Goal: Navigation & Orientation: Find specific page/section

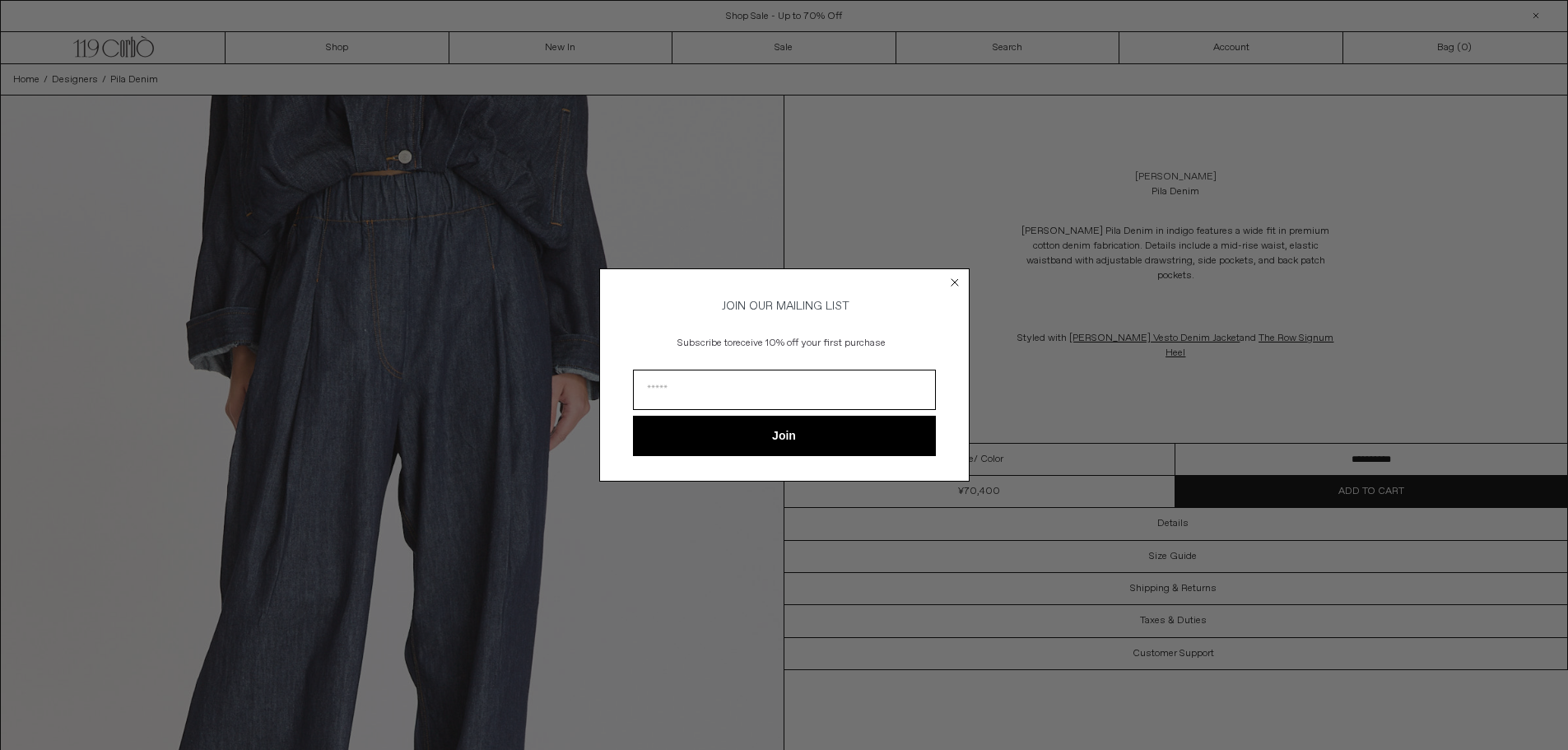
click at [960, 275] on circle "Close dialog" at bounding box center [960, 283] width 16 height 16
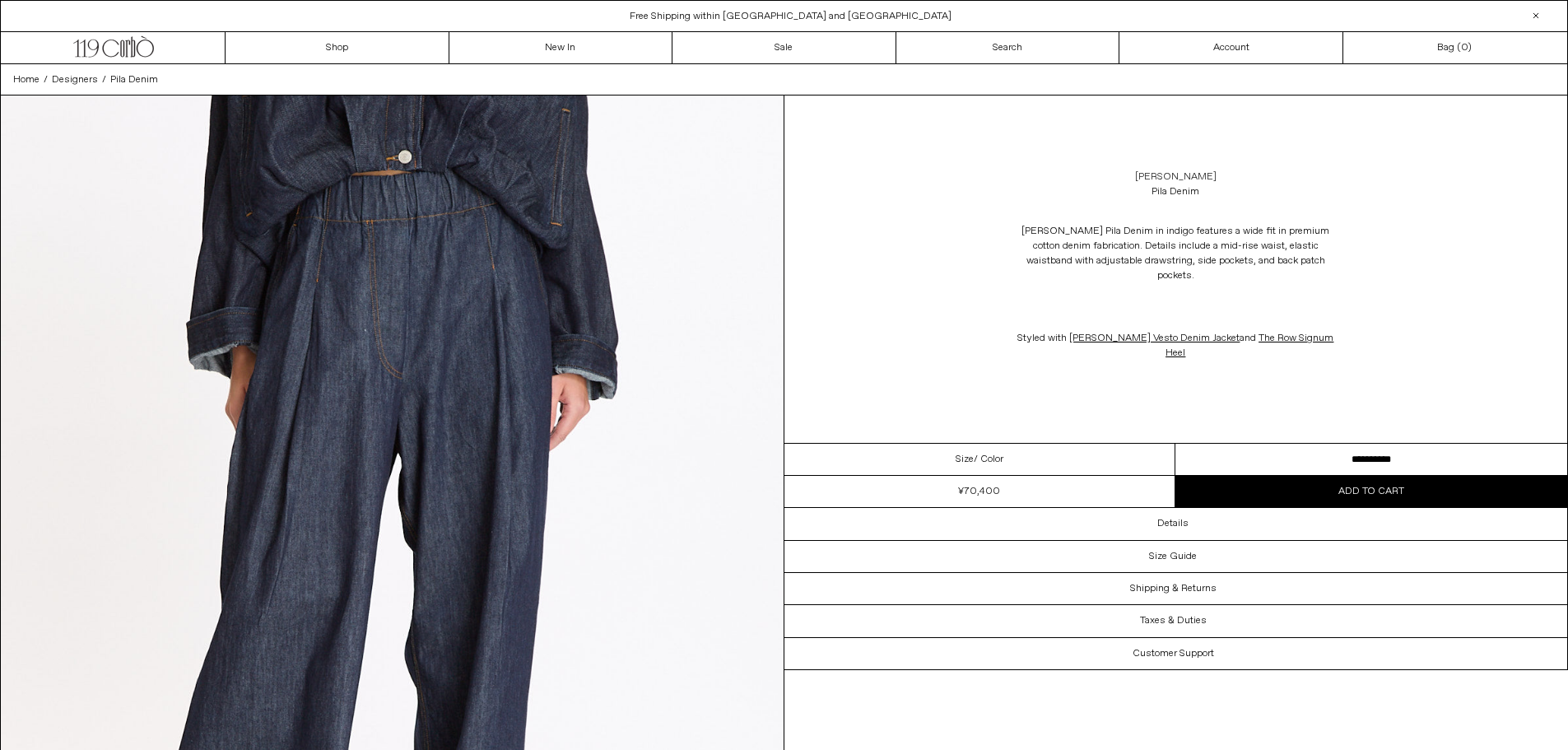
click at [1149, 183] on link "[PERSON_NAME]" at bounding box center [1176, 177] width 82 height 15
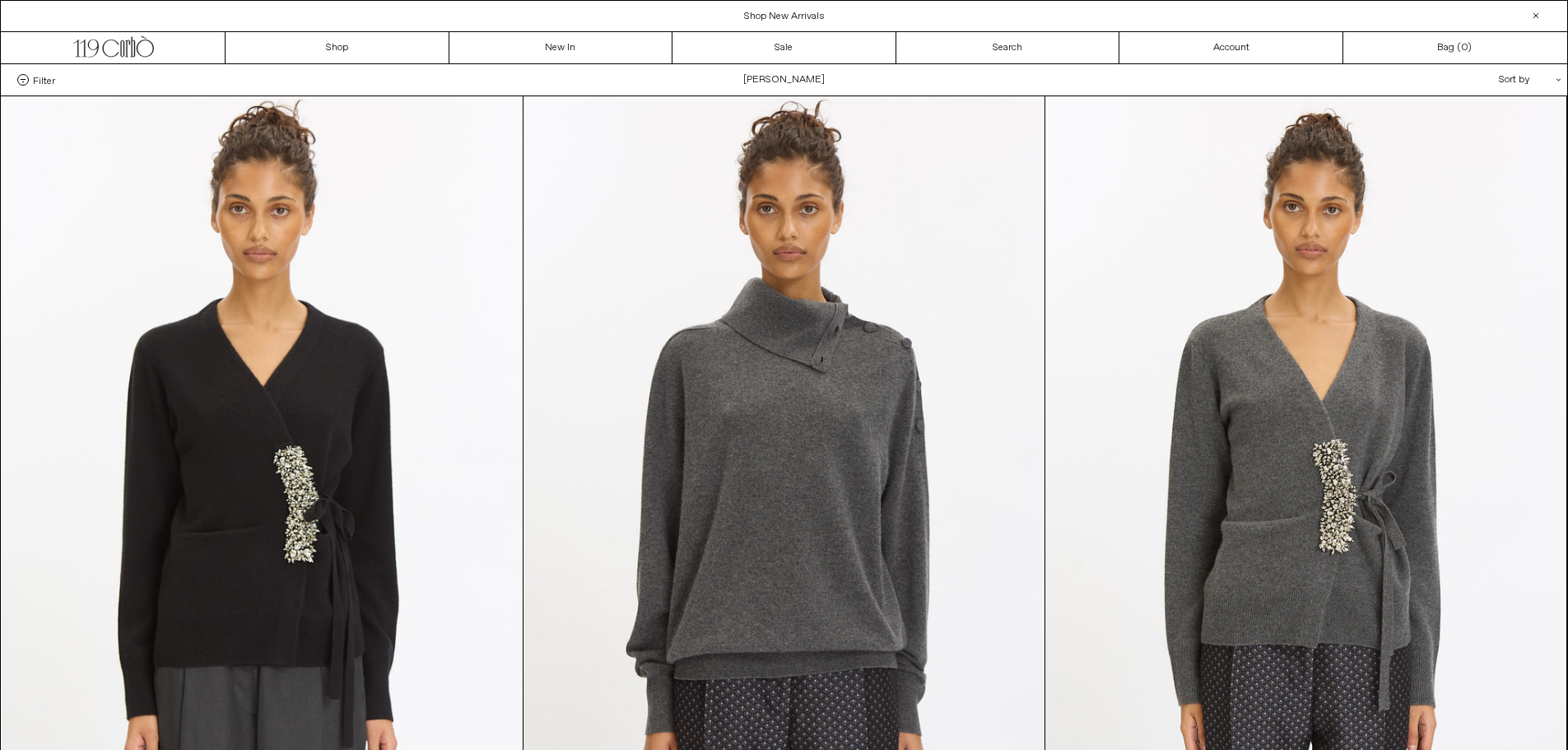
click at [49, 80] on span "Filter" at bounding box center [44, 80] width 22 height 12
click at [0, 0] on select "**********" at bounding box center [0, 0] width 0 height 0
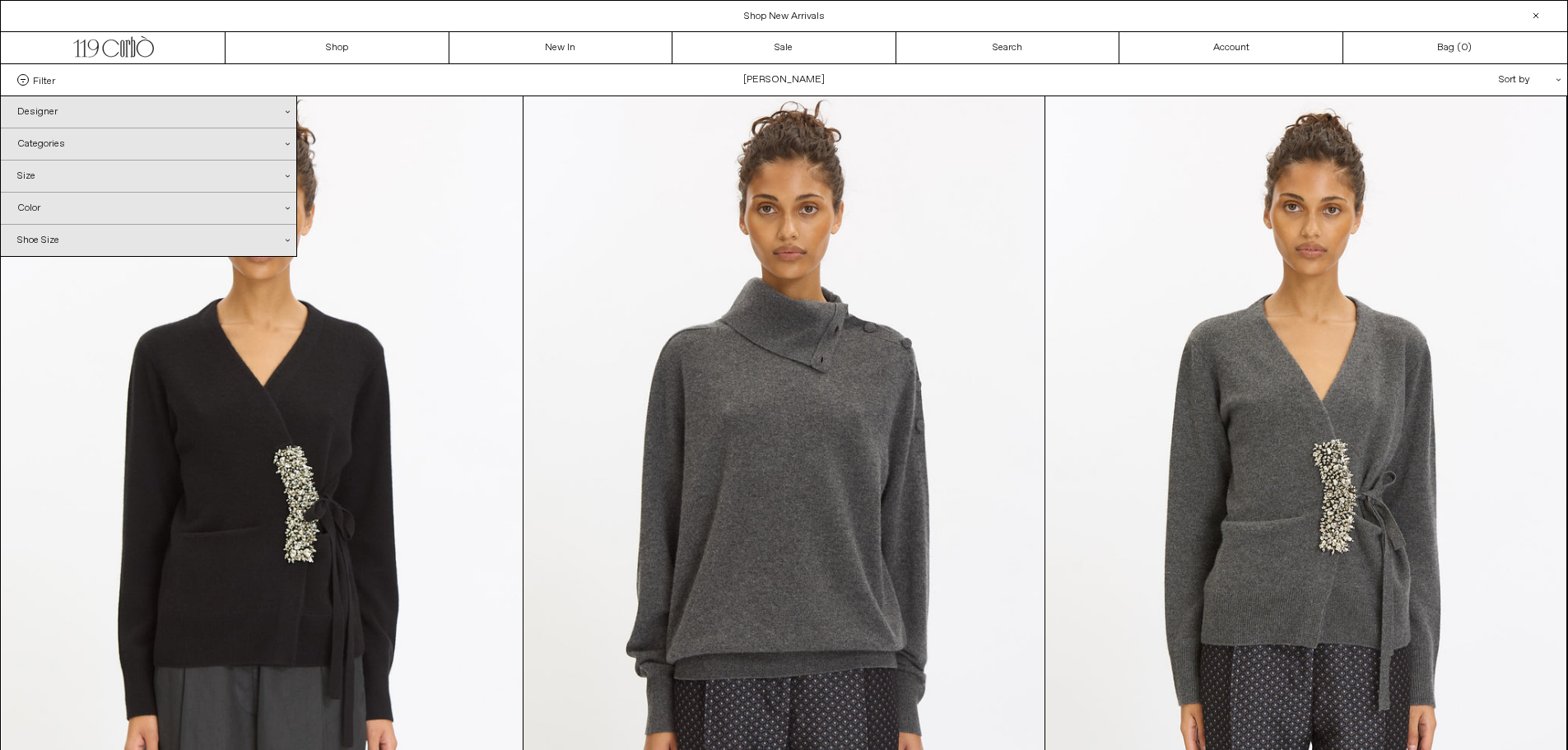
click at [61, 109] on div "Designer .cls-1{fill:#231f20}" at bounding box center [149, 112] width 296 height 31
click at [86, 146] on link "[PERSON_NAME]" at bounding box center [149, 142] width 296 height 28
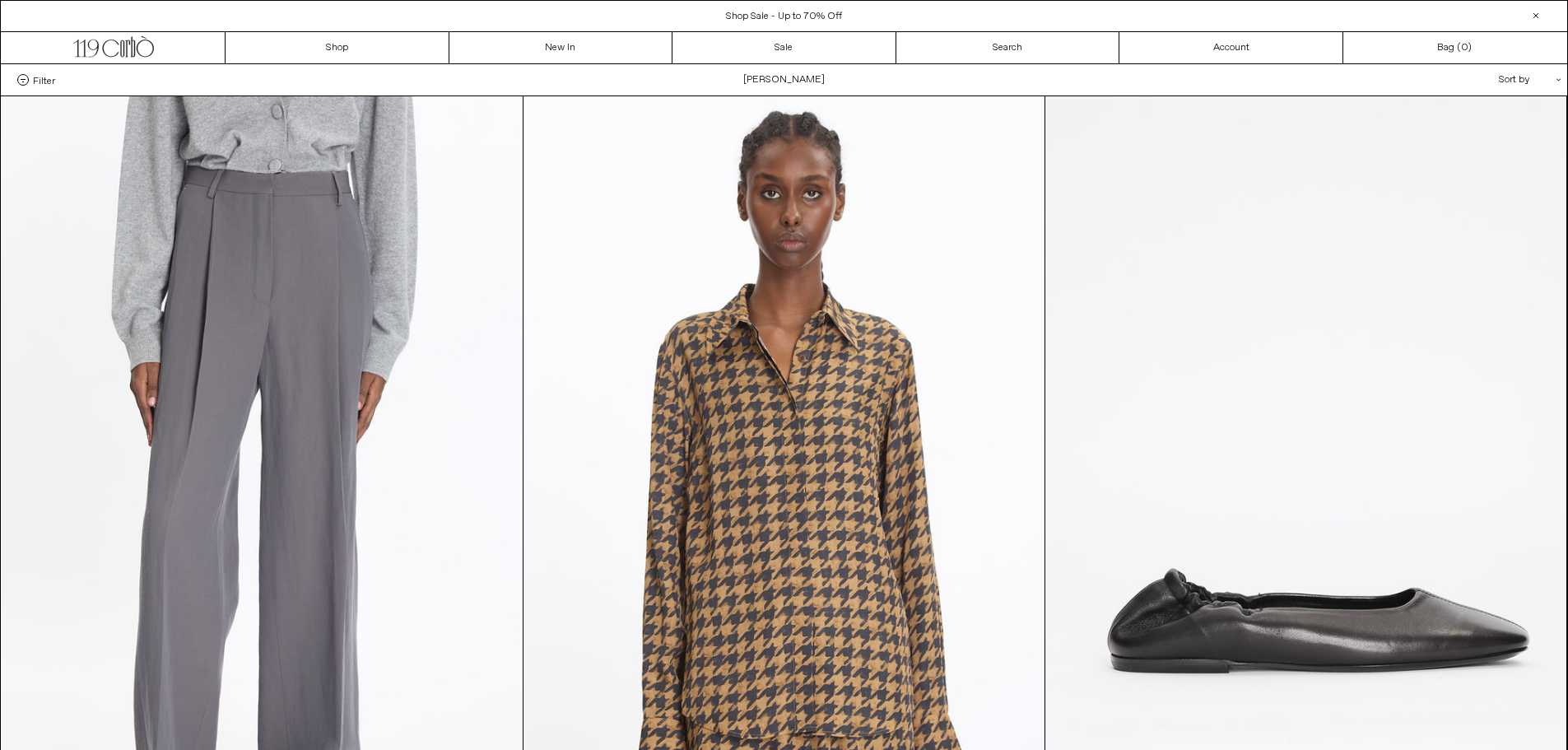
click at [49, 86] on span "Filter" at bounding box center [44, 80] width 22 height 12
click at [0, 0] on select "**********" at bounding box center [0, 0] width 0 height 0
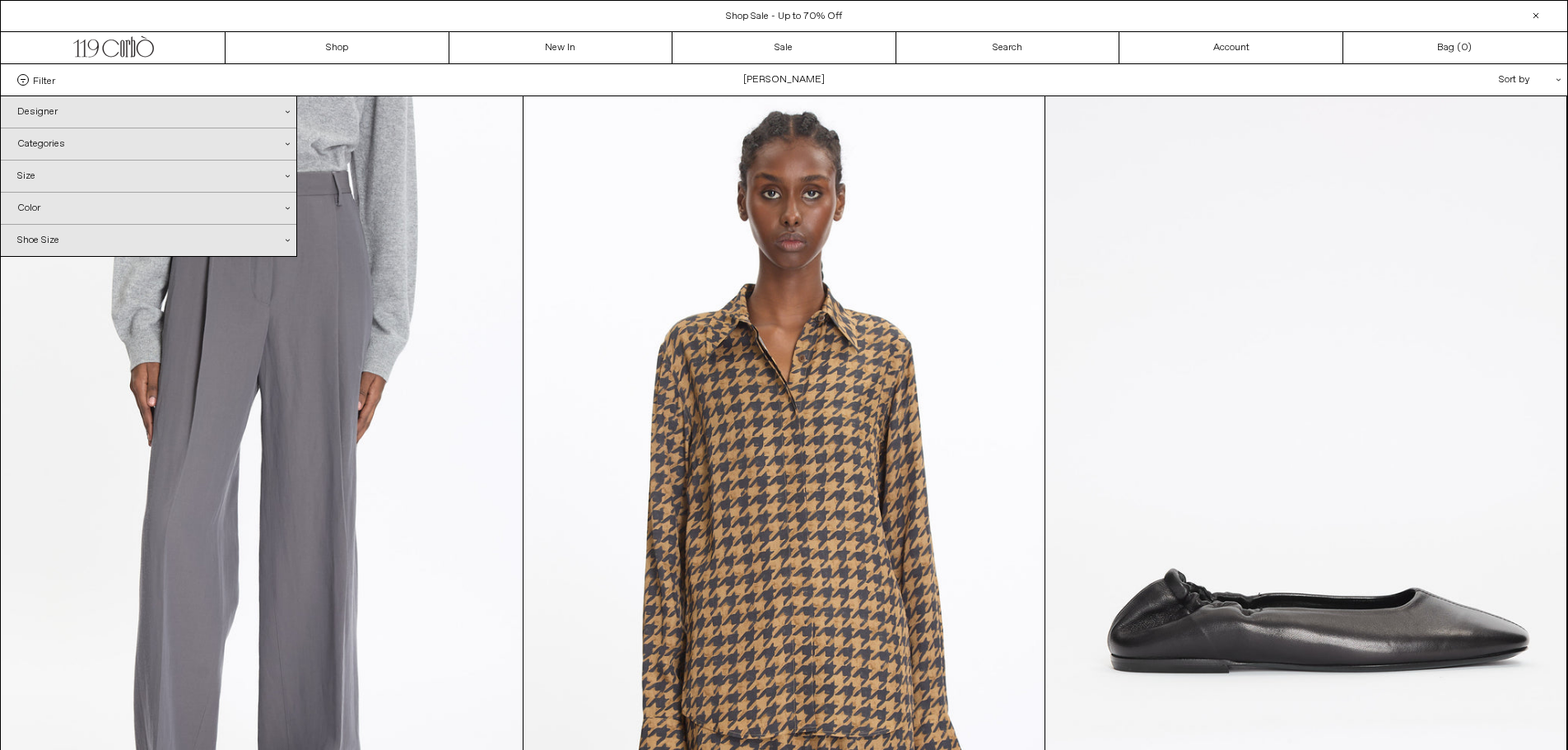
click at [76, 118] on div "Designer .cls-1{fill:#231f20}" at bounding box center [149, 112] width 296 height 31
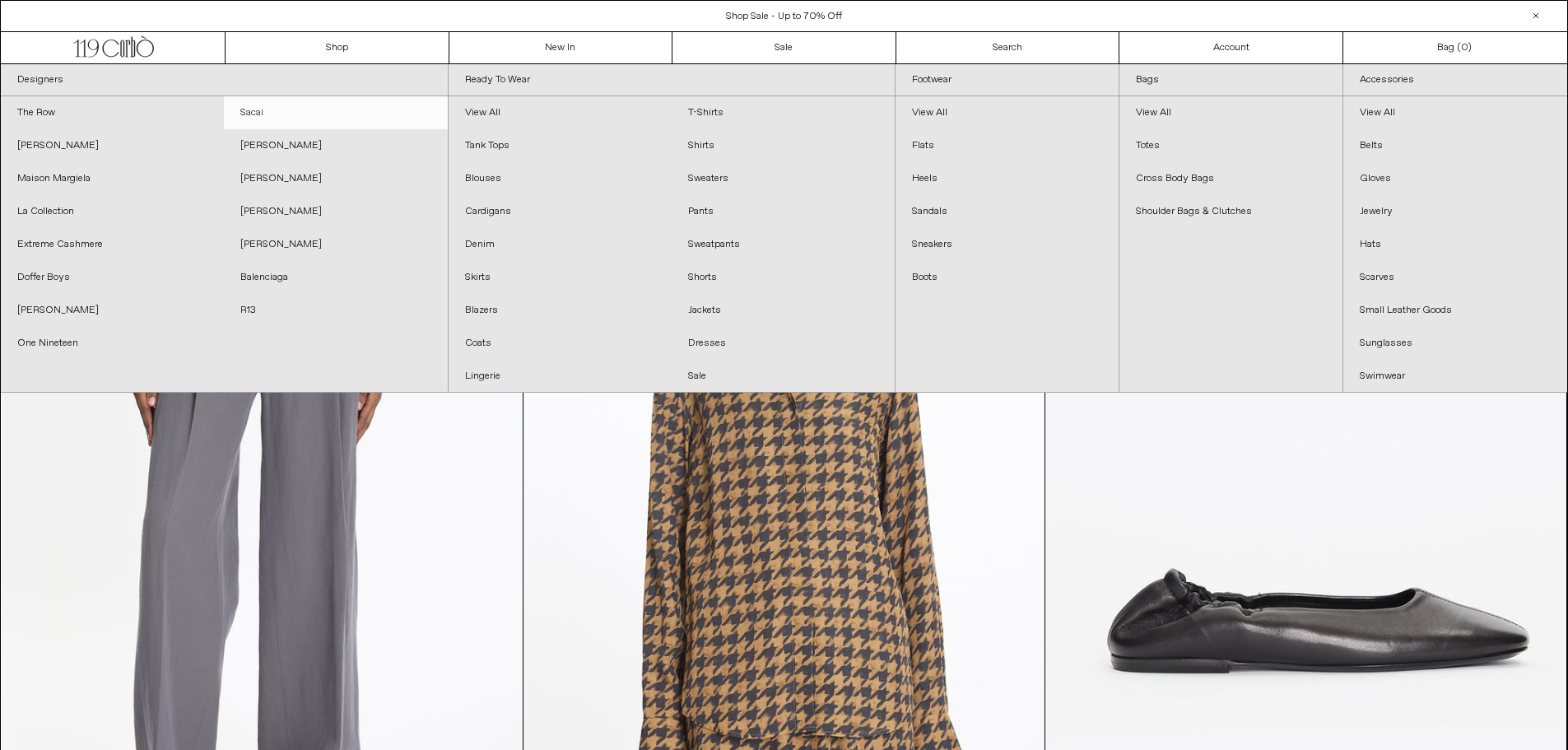
click at [285, 114] on link "Sacai" at bounding box center [336, 113] width 223 height 33
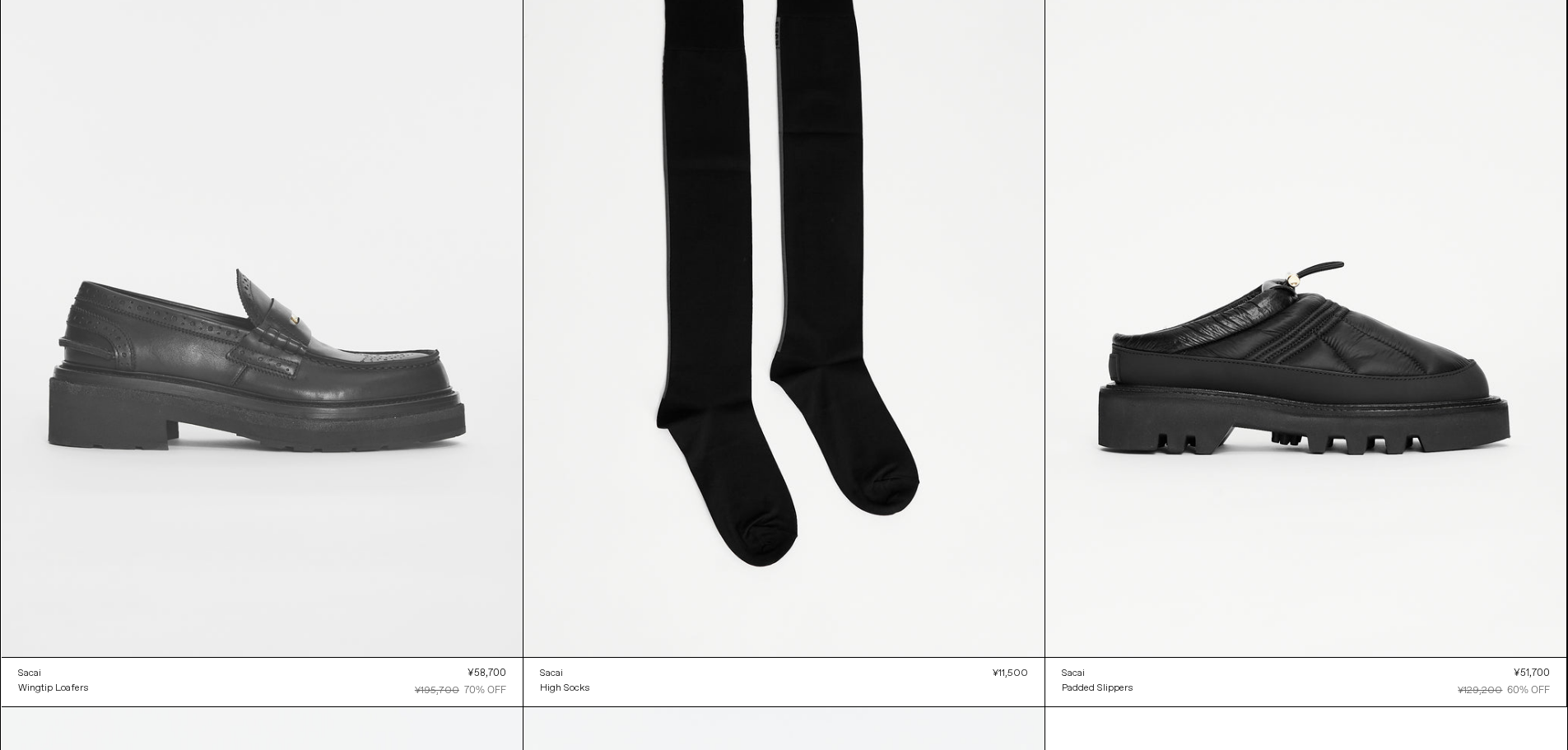
scroll to position [12658, 0]
